Goal: Information Seeking & Learning: Learn about a topic

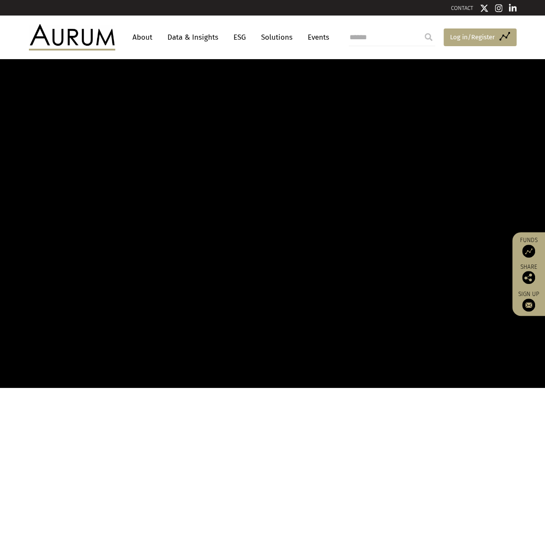
click at [494, 38] on span "Log in/Register" at bounding box center [472, 37] width 45 height 10
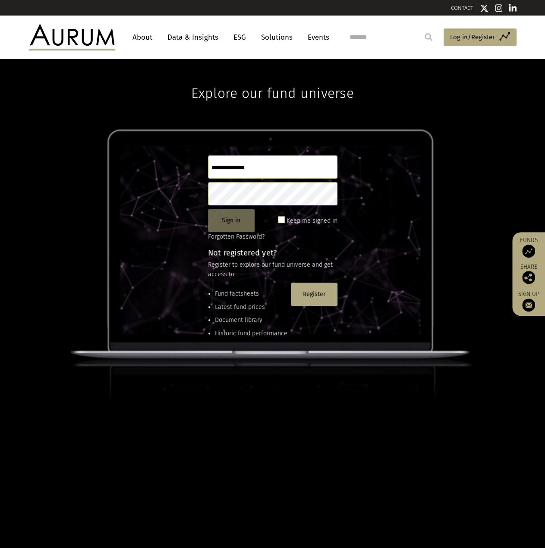
type input "**********"
click at [237, 221] on button "Sign in" at bounding box center [231, 220] width 47 height 23
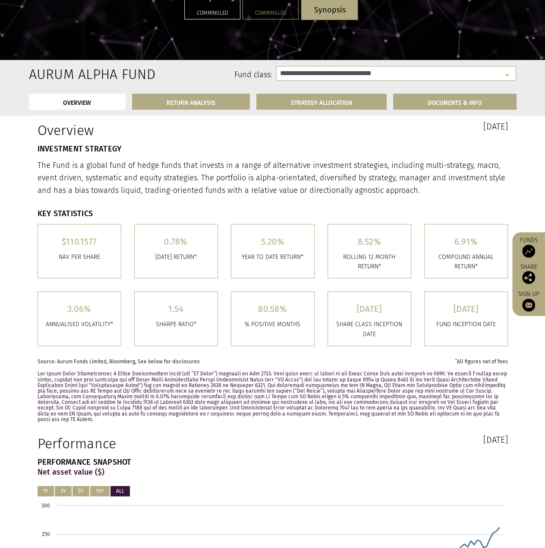
select select "**********"
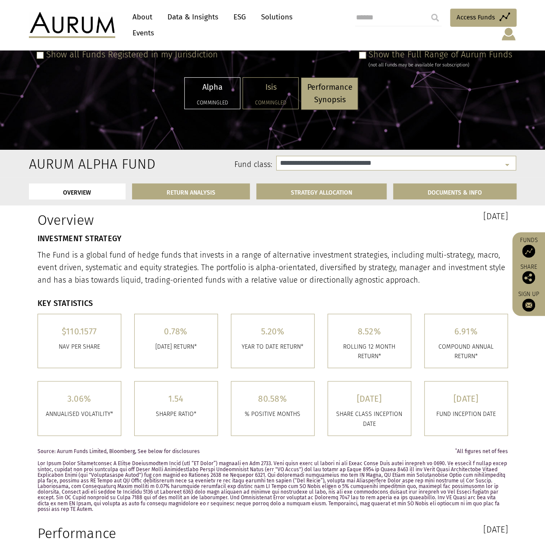
scroll to position [86, 0]
drag, startPoint x: 148, startPoint y: 342, endPoint x: 224, endPoint y: 341, distance: 75.1
click at [223, 342] on div "0.78% August 2025 RETURN*" at bounding box center [176, 341] width 97 height 55
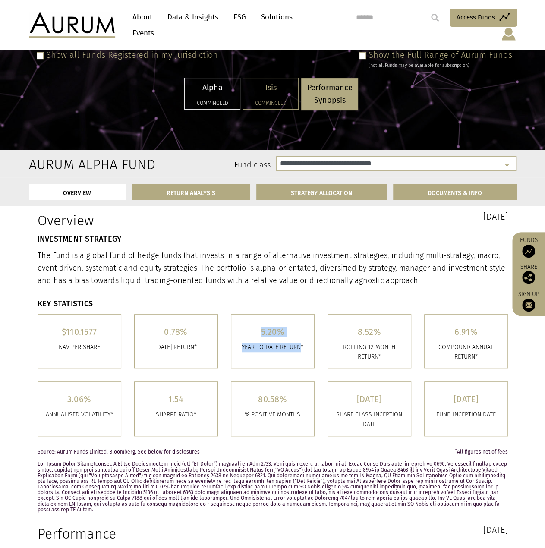
drag, startPoint x: 256, startPoint y: 326, endPoint x: 300, endPoint y: 341, distance: 46.4
click at [300, 341] on div "5.20% YEAR TO DATE RETURN*" at bounding box center [272, 342] width 83 height 54
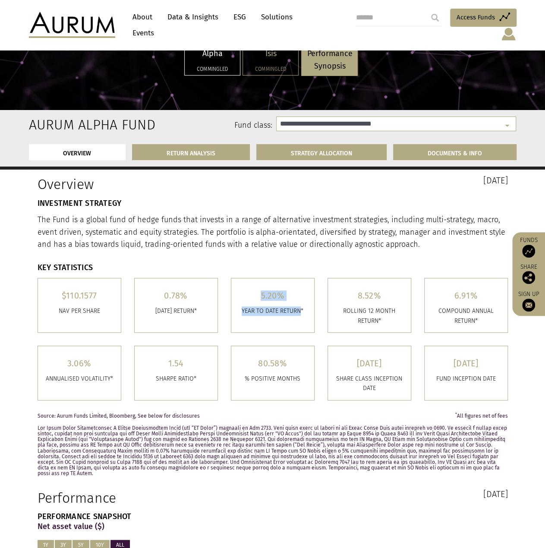
scroll to position [129, 0]
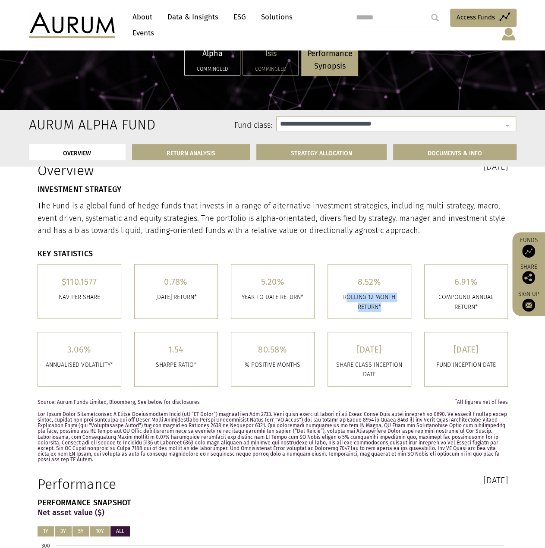
drag, startPoint x: 346, startPoint y: 297, endPoint x: 383, endPoint y: 306, distance: 37.9
click at [383, 306] on p "ROLLING 12 MONTH RETURN*" at bounding box center [370, 302] width 70 height 19
click at [383, 307] on p "ROLLING 12 MONTH RETURN*" at bounding box center [370, 302] width 70 height 19
drag, startPoint x: 382, startPoint y: 308, endPoint x: 341, endPoint y: 294, distance: 42.9
click at [341, 294] on p "ROLLING 12 MONTH RETURN*" at bounding box center [370, 302] width 70 height 19
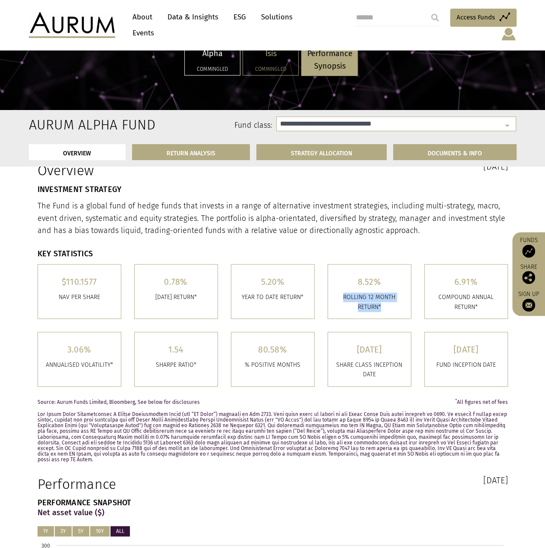
drag, startPoint x: 357, startPoint y: 281, endPoint x: 385, endPoint y: 284, distance: 28.2
click at [385, 284] on h5 "8.52%" at bounding box center [370, 282] width 70 height 9
click at [380, 300] on p "ROLLING 12 MONTH RETURN*" at bounding box center [370, 302] width 70 height 19
drag, startPoint x: 359, startPoint y: 282, endPoint x: 385, endPoint y: 304, distance: 34.9
click at [385, 304] on div "8.52% ROLLING 12 MONTH RETURN*" at bounding box center [369, 292] width 83 height 54
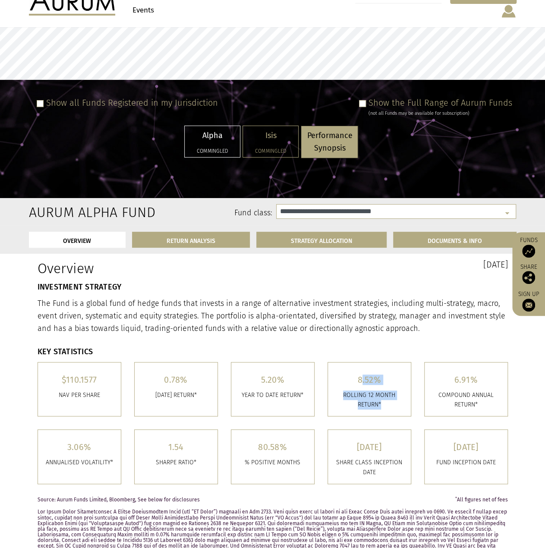
scroll to position [0, 0]
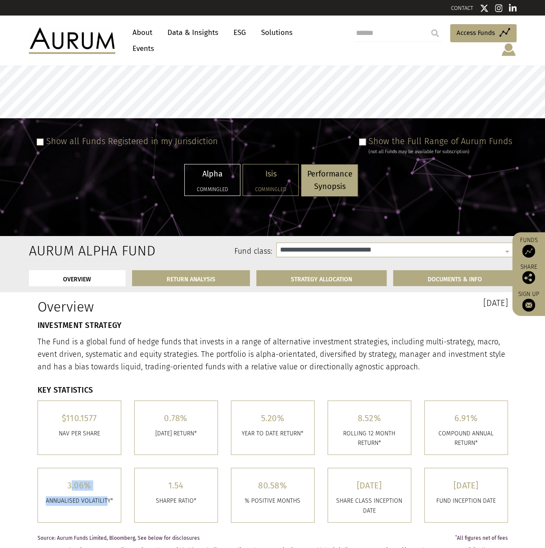
drag, startPoint x: 68, startPoint y: 483, endPoint x: 105, endPoint y: 490, distance: 37.8
click at [105, 490] on div "3.06% ANNUALISED VOLATILITY*" at bounding box center [79, 495] width 83 height 54
click at [178, 337] on p "The Fund is a global fund of hedge funds that invests in a range of alternative…" at bounding box center [273, 354] width 471 height 37
